Goal: Information Seeking & Learning: Learn about a topic

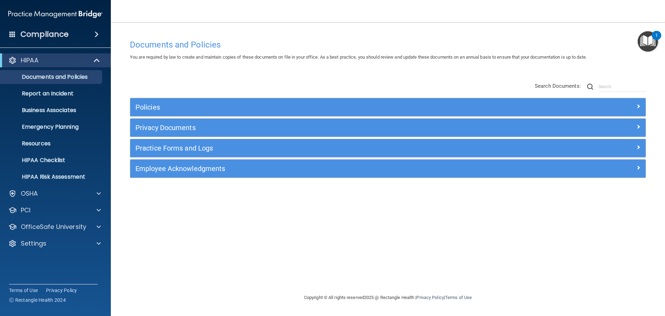
click at [89, 35] on div "Compliance" at bounding box center [55, 34] width 111 height 15
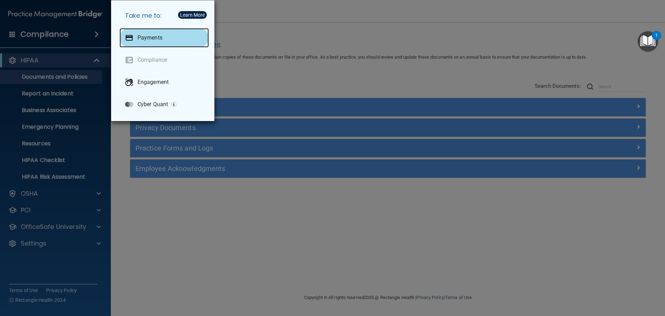
click at [137, 37] on div "Payments" at bounding box center [164, 37] width 89 height 19
click at [271, 79] on div "Take me to: Payments Compliance Engagement Cyber Quant" at bounding box center [332, 158] width 665 height 316
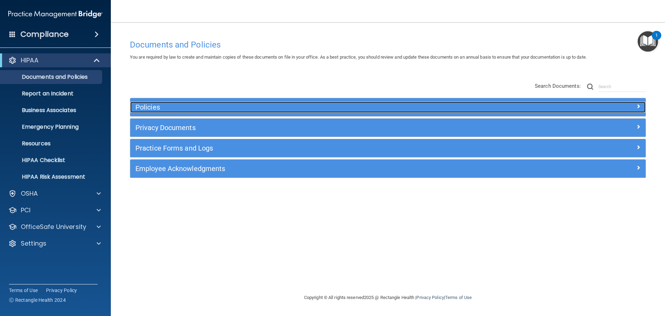
click at [639, 105] on span at bounding box center [638, 106] width 4 height 8
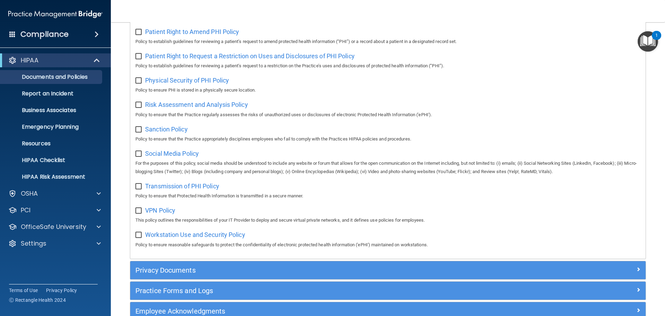
scroll to position [277, 0]
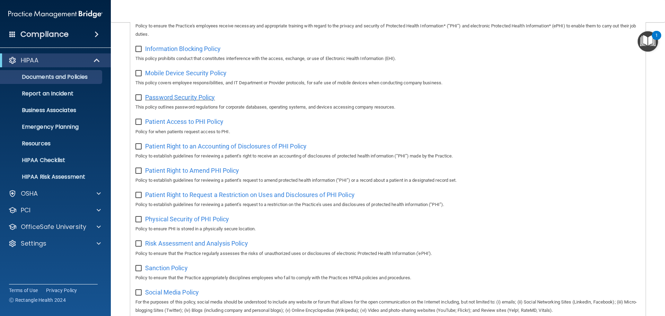
click at [200, 101] on span "Password Security Policy" at bounding box center [180, 97] width 70 height 7
click at [190, 77] on span "Mobile Device Security Policy" at bounding box center [185, 72] width 81 height 7
click at [41, 179] on p "HIPAA Risk Assessment" at bounding box center [52, 176] width 95 height 7
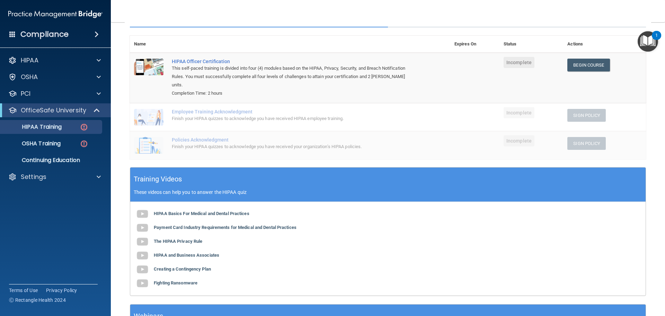
scroll to position [128, 0]
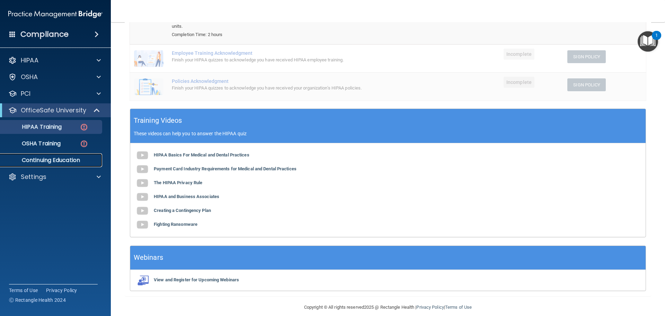
click at [49, 159] on p "Continuing Education" at bounding box center [52, 160] width 95 height 7
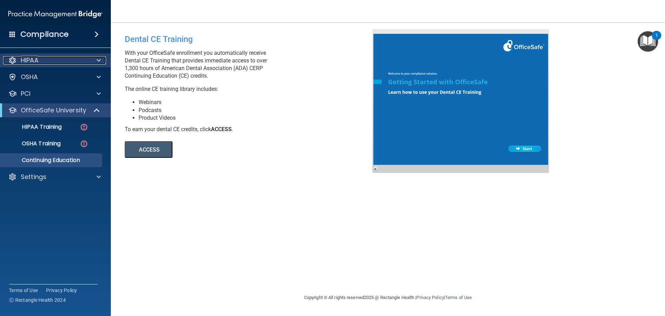
click at [74, 61] on div "HIPAA" at bounding box center [46, 60] width 86 height 8
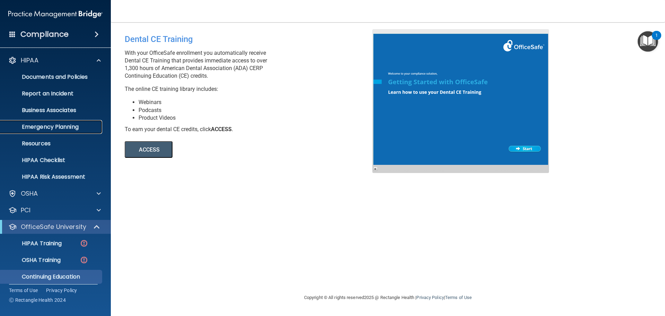
click at [49, 127] on p "Emergency Planning" at bounding box center [52, 126] width 95 height 7
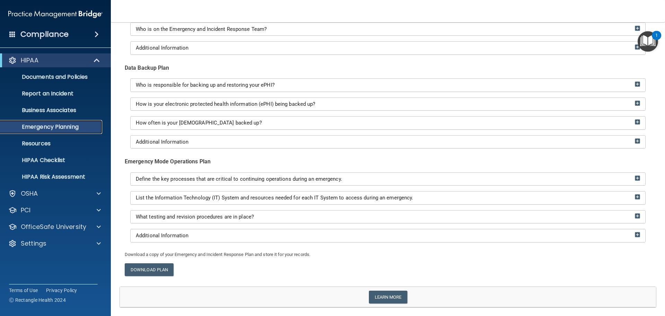
scroll to position [109, 0]
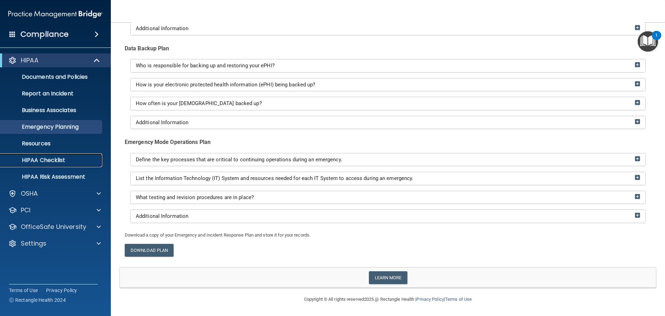
click at [58, 160] on p "HIPAA Checklist" at bounding box center [52, 160] width 95 height 7
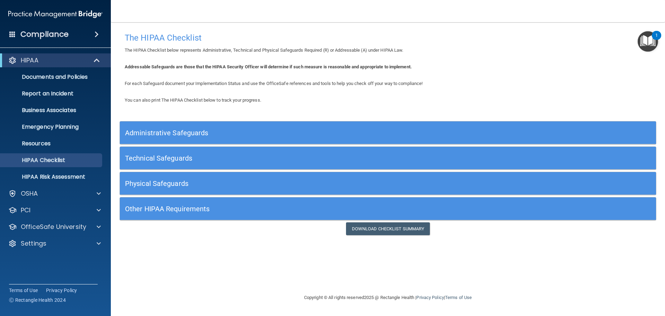
click at [588, 128] on div "Administrative Safeguards" at bounding box center [388, 133] width 536 height 16
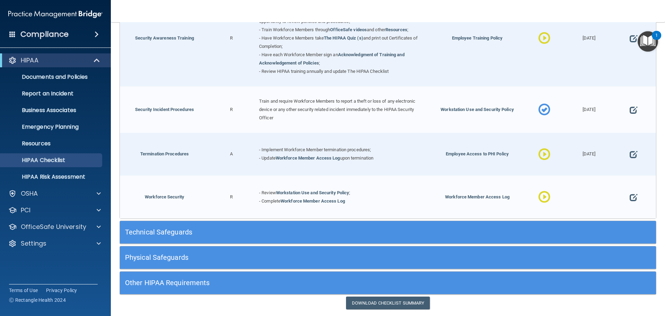
scroll to position [682, 0]
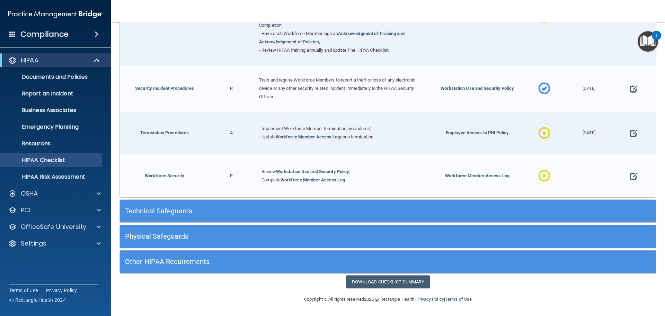
click at [430, 205] on div "Technical Safeguards" at bounding box center [321, 211] width 402 height 16
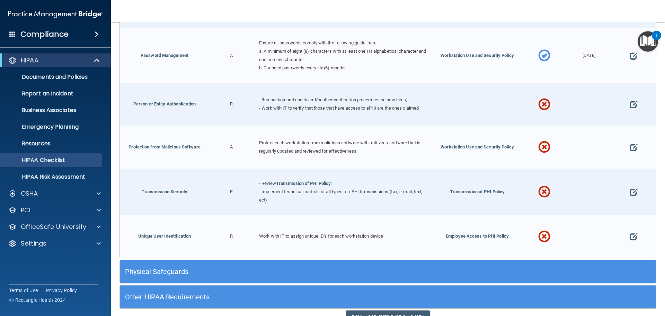
scroll to position [1282, 0]
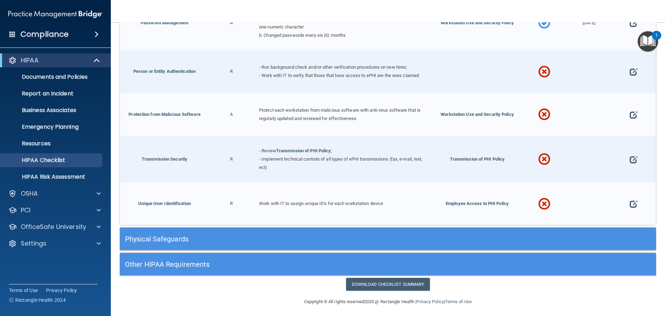
click at [424, 235] on h5 "Physical Safeguards" at bounding box center [321, 239] width 392 height 8
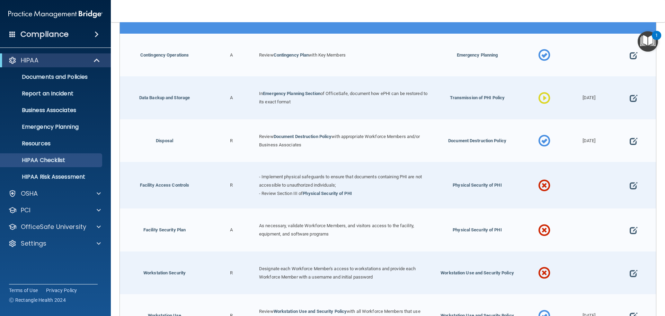
scroll to position [1594, 0]
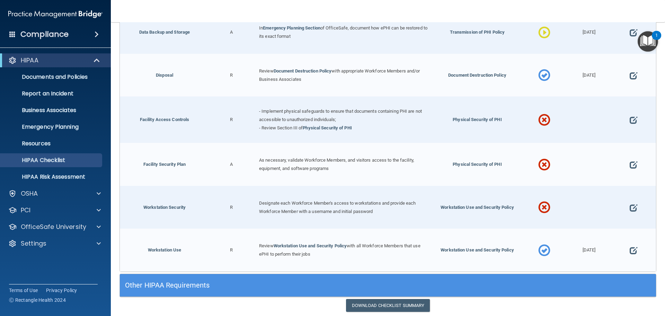
click at [417, 281] on h5 "Other HIPAA Requirements" at bounding box center [321, 285] width 392 height 8
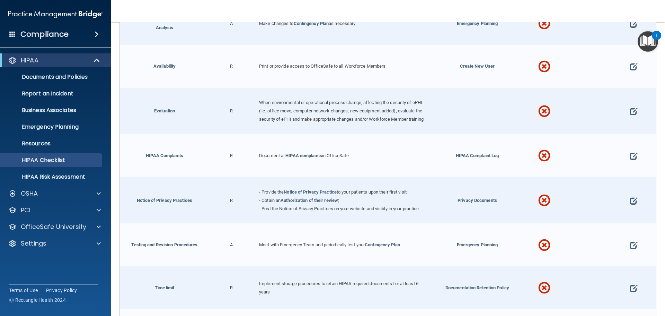
scroll to position [2039, 0]
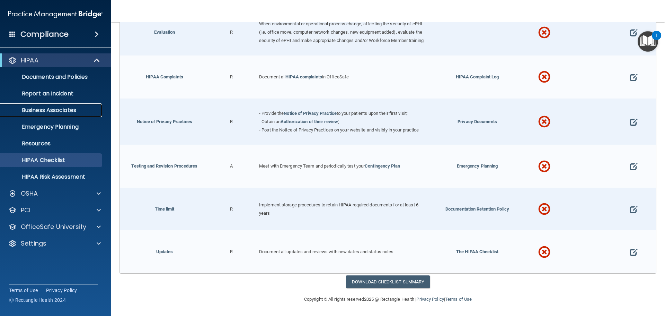
click at [66, 111] on p "Business Associates" at bounding box center [52, 110] width 95 height 7
